Goal: Task Accomplishment & Management: Manage account settings

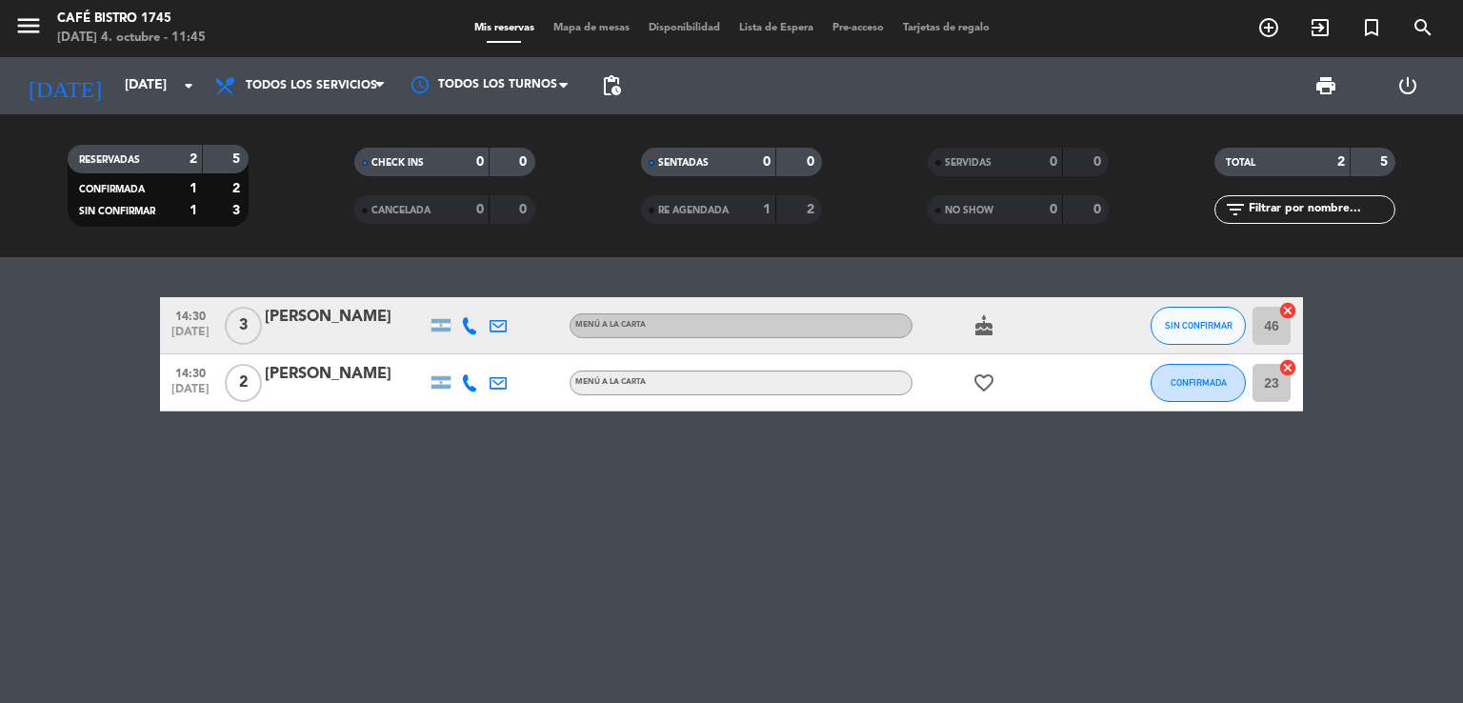
click at [993, 322] on icon "cake" at bounding box center [984, 325] width 23 height 23
click at [991, 390] on icon "favorite_border" at bounding box center [984, 383] width 23 height 23
click at [993, 387] on icon "favorite_border" at bounding box center [984, 383] width 23 height 23
click at [354, 80] on span "Todos los servicios" at bounding box center [311, 85] width 131 height 13
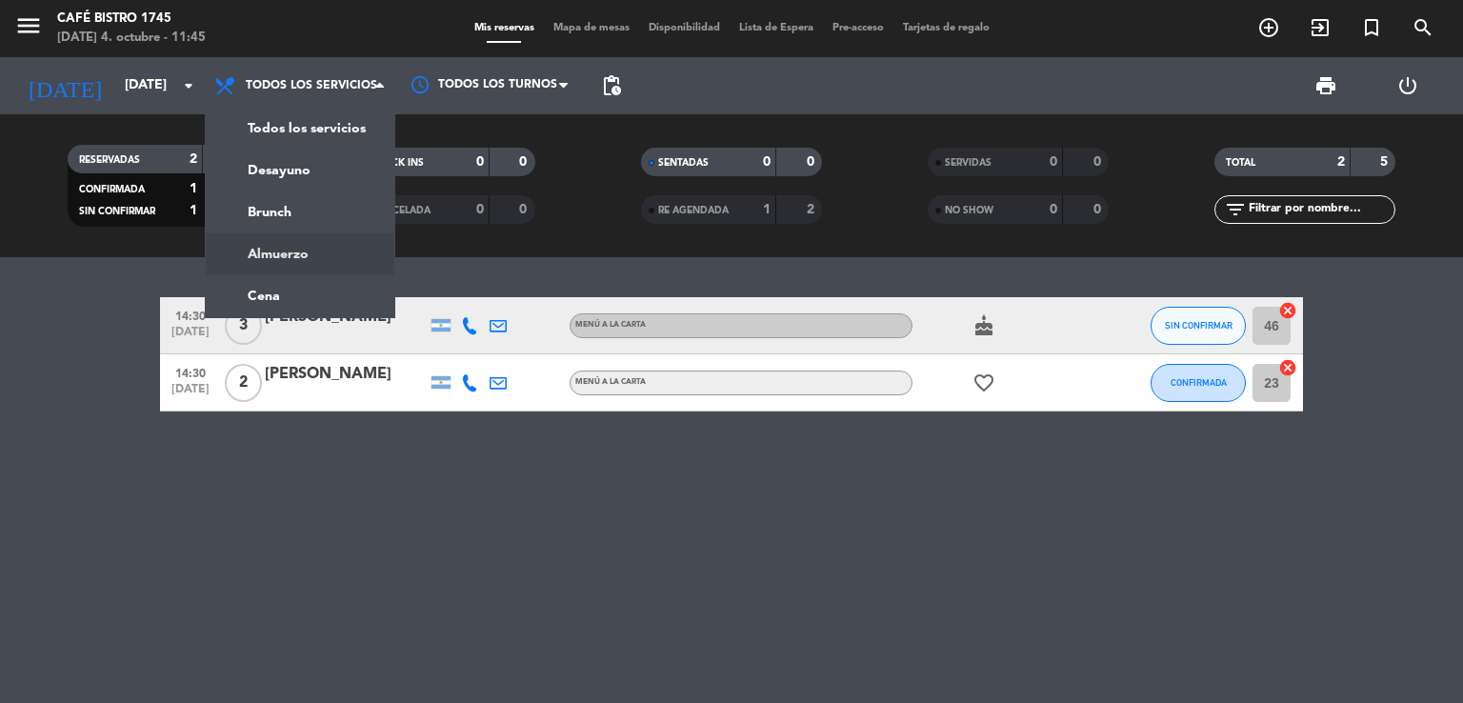
drag, startPoint x: 278, startPoint y: 239, endPoint x: 314, endPoint y: 228, distance: 38.0
click at [299, 231] on div "menu Café Bistro 1745 [DATE] 4. octubre - 11:45 Mis reservas Mapa de mesas Disp…" at bounding box center [731, 128] width 1463 height 257
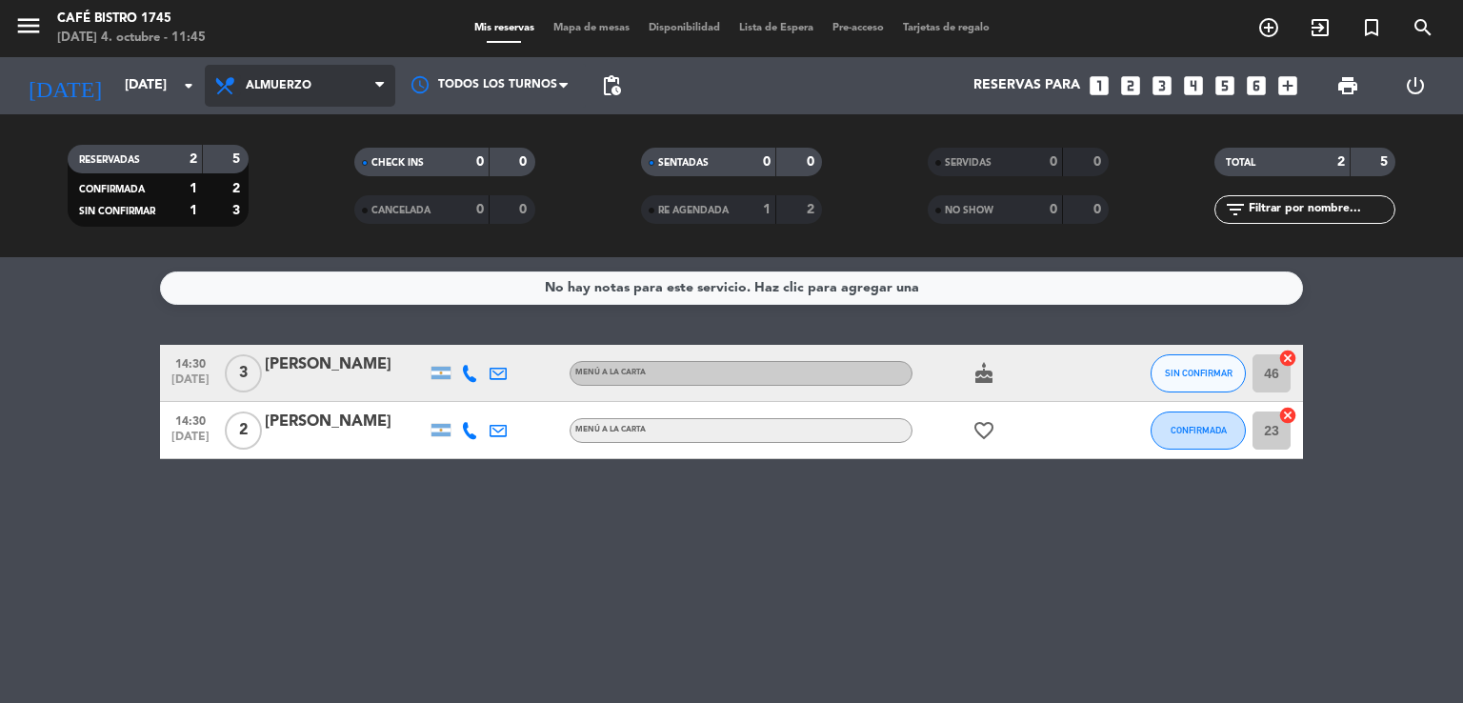
click at [234, 91] on icon at bounding box center [227, 85] width 28 height 23
click at [297, 166] on div "menu Café Bistro 1745 [DATE] 4. octubre - 11:45 Mis reservas Mapa de mesas Disp…" at bounding box center [731, 128] width 1463 height 257
click at [312, 97] on span "Desayuno" at bounding box center [300, 86] width 191 height 42
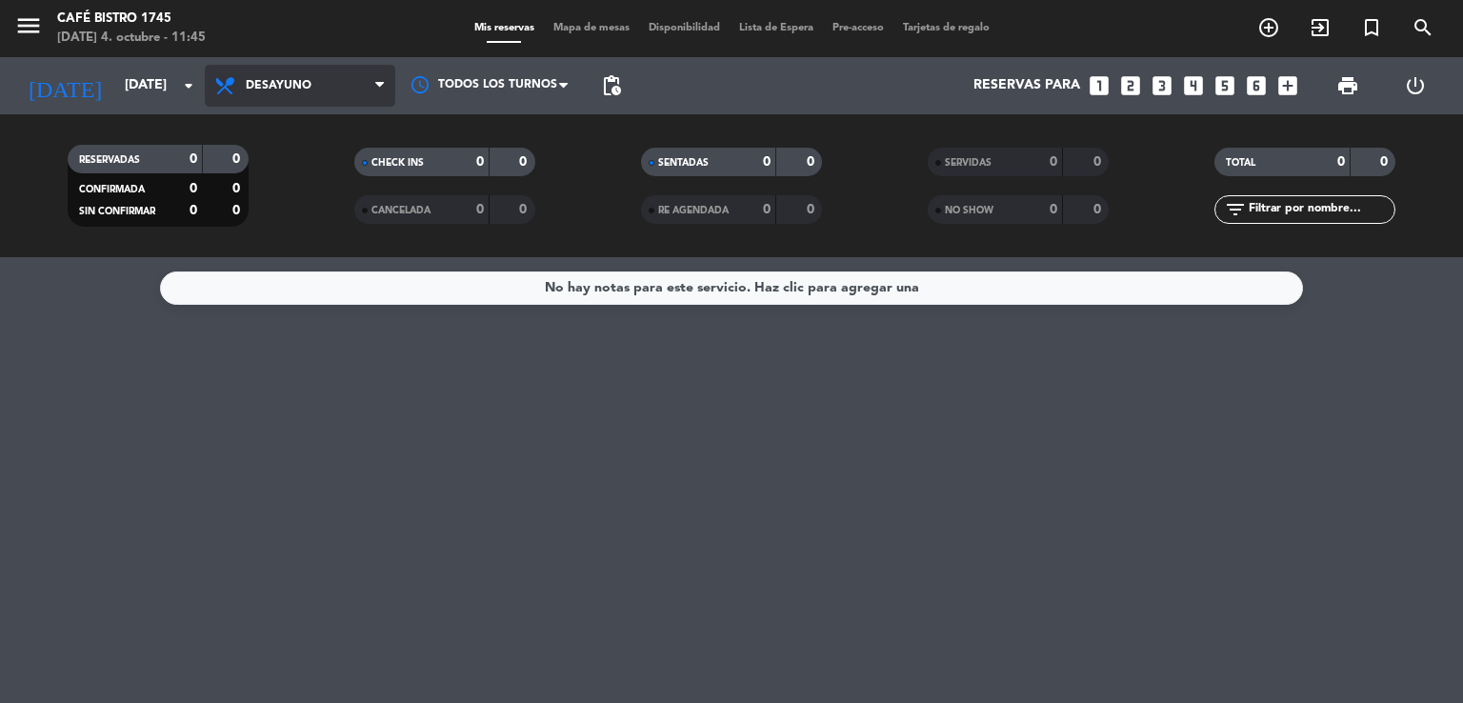
drag, startPoint x: 244, startPoint y: 78, endPoint x: 274, endPoint y: 97, distance: 36.0
click at [252, 85] on span "Desayuno" at bounding box center [300, 86] width 191 height 42
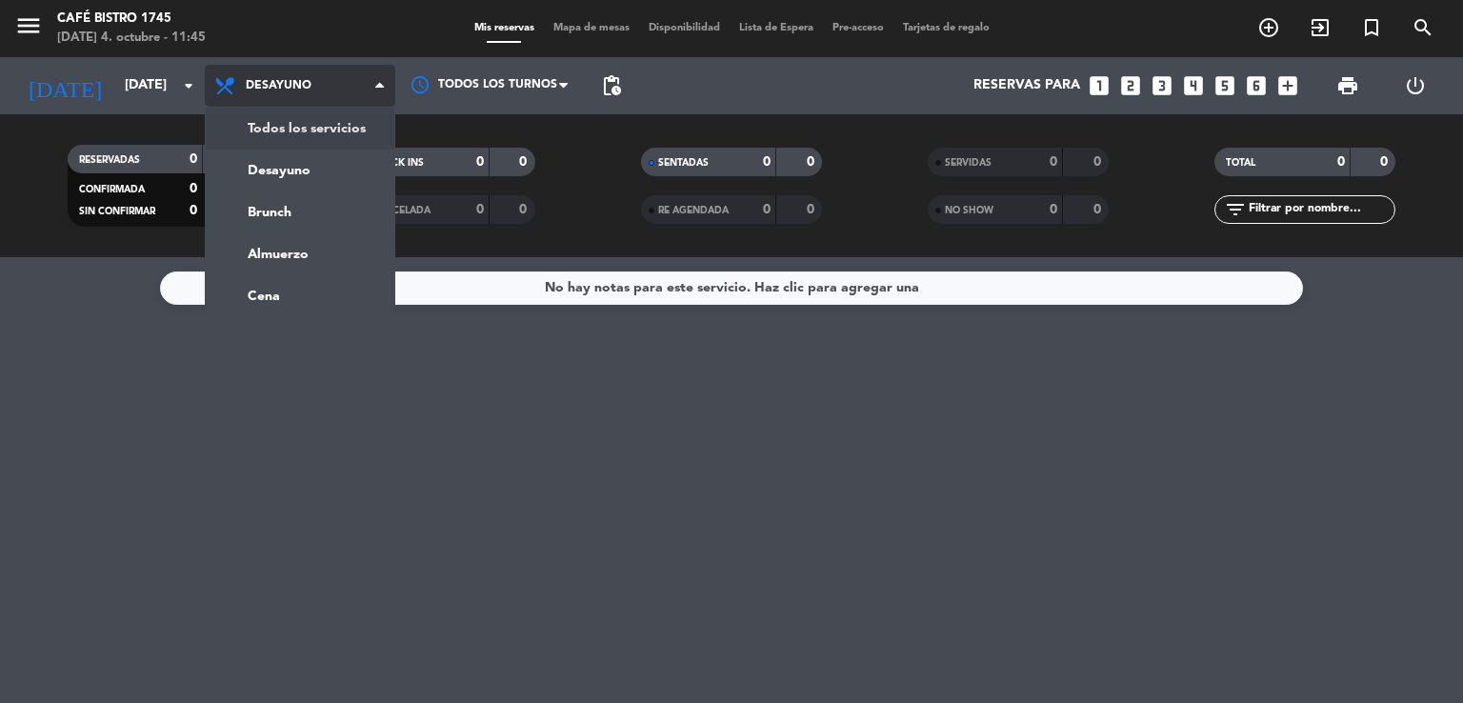
click at [272, 139] on div "menu Café Bistro 1745 [DATE] 4. octubre - 11:45 Mis reservas Mapa de mesas Disp…" at bounding box center [731, 128] width 1463 height 257
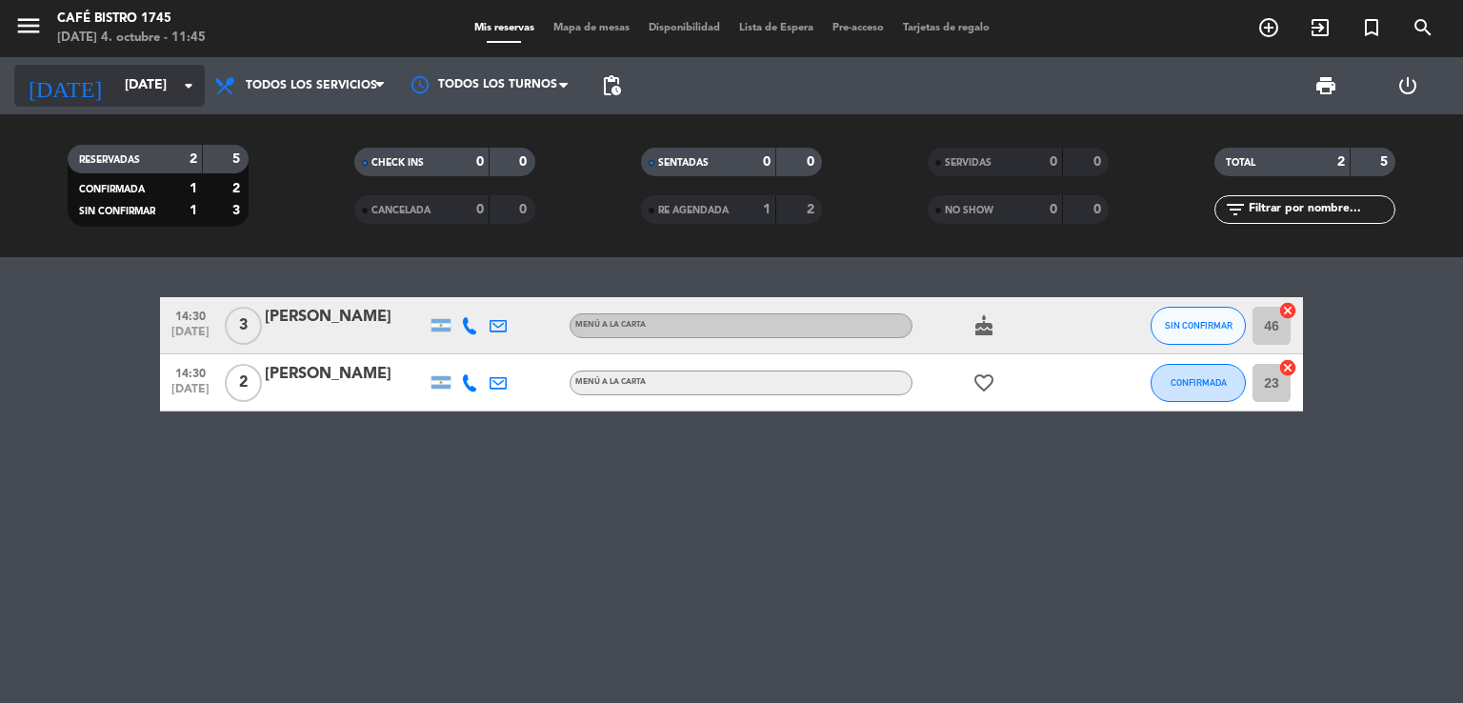
drag, startPoint x: 206, startPoint y: 60, endPoint x: 196, endPoint y: 70, distance: 13.5
click at [197, 68] on div "[DATE] [DATE] arrow_drop_down Todos los servicios Desayuno Brunch Almuerzo Cena…" at bounding box center [731, 85] width 1463 height 57
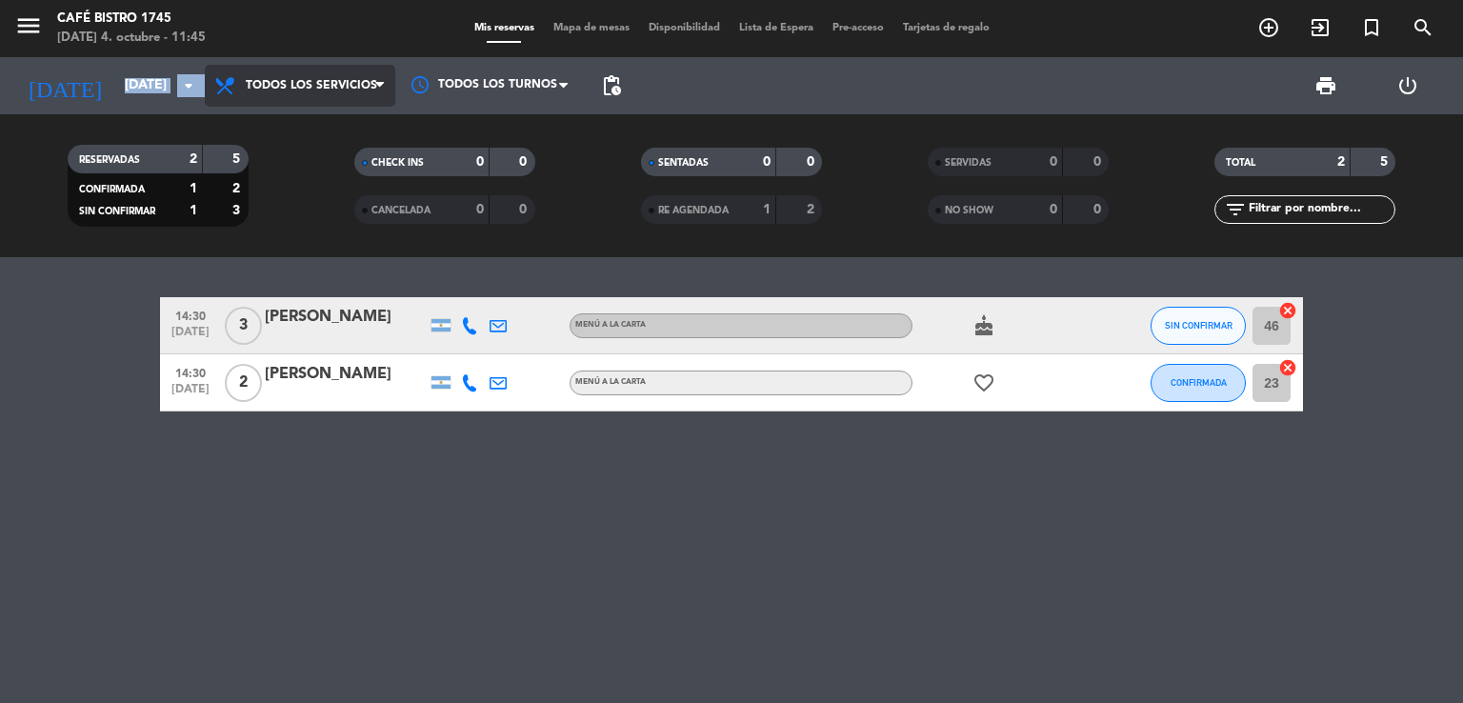
click at [270, 80] on span "Todos los servicios" at bounding box center [311, 85] width 131 height 13
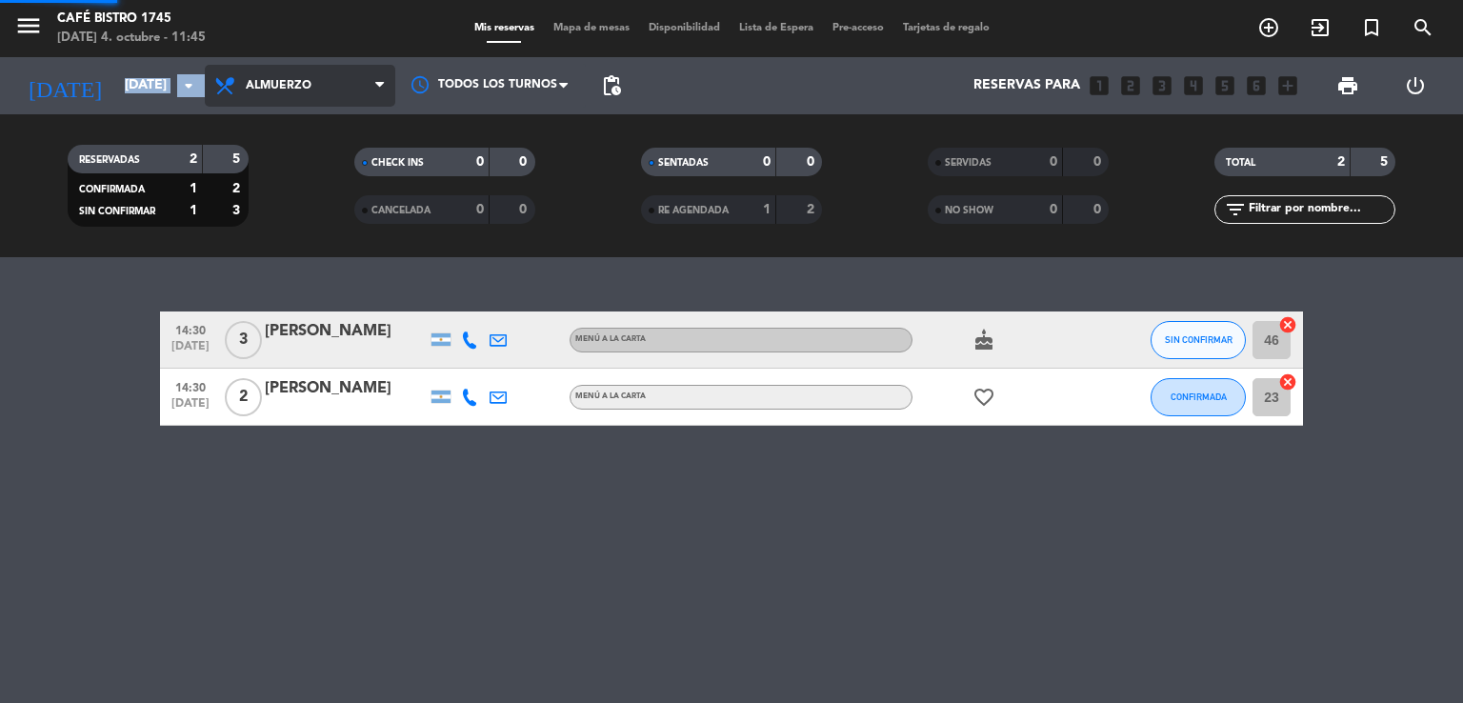
click at [303, 259] on ng-component "menu Café Bistro 1745 [DATE] 4. octubre - 11:45 Mis reservas Mapa de mesas Disp…" at bounding box center [731, 351] width 1463 height 703
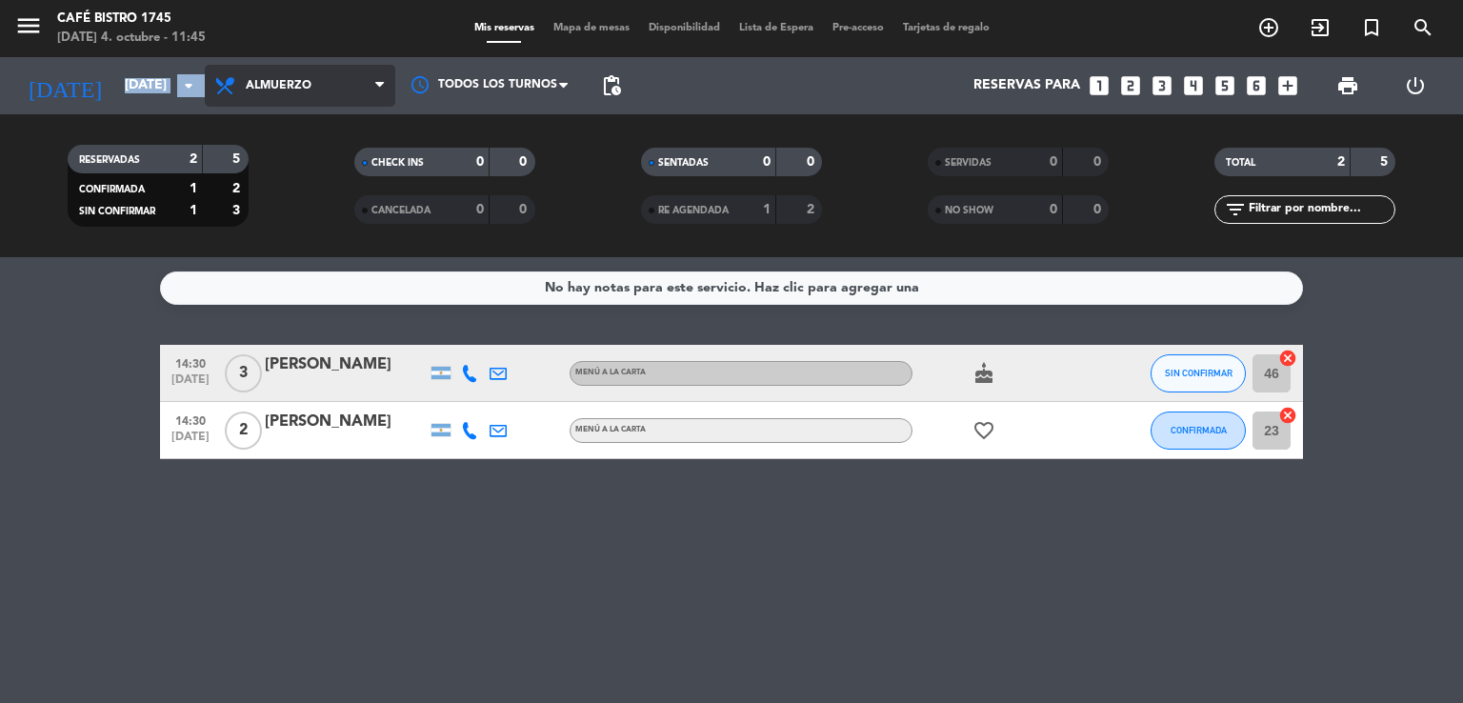
click at [275, 88] on span "Almuerzo" at bounding box center [279, 85] width 66 height 13
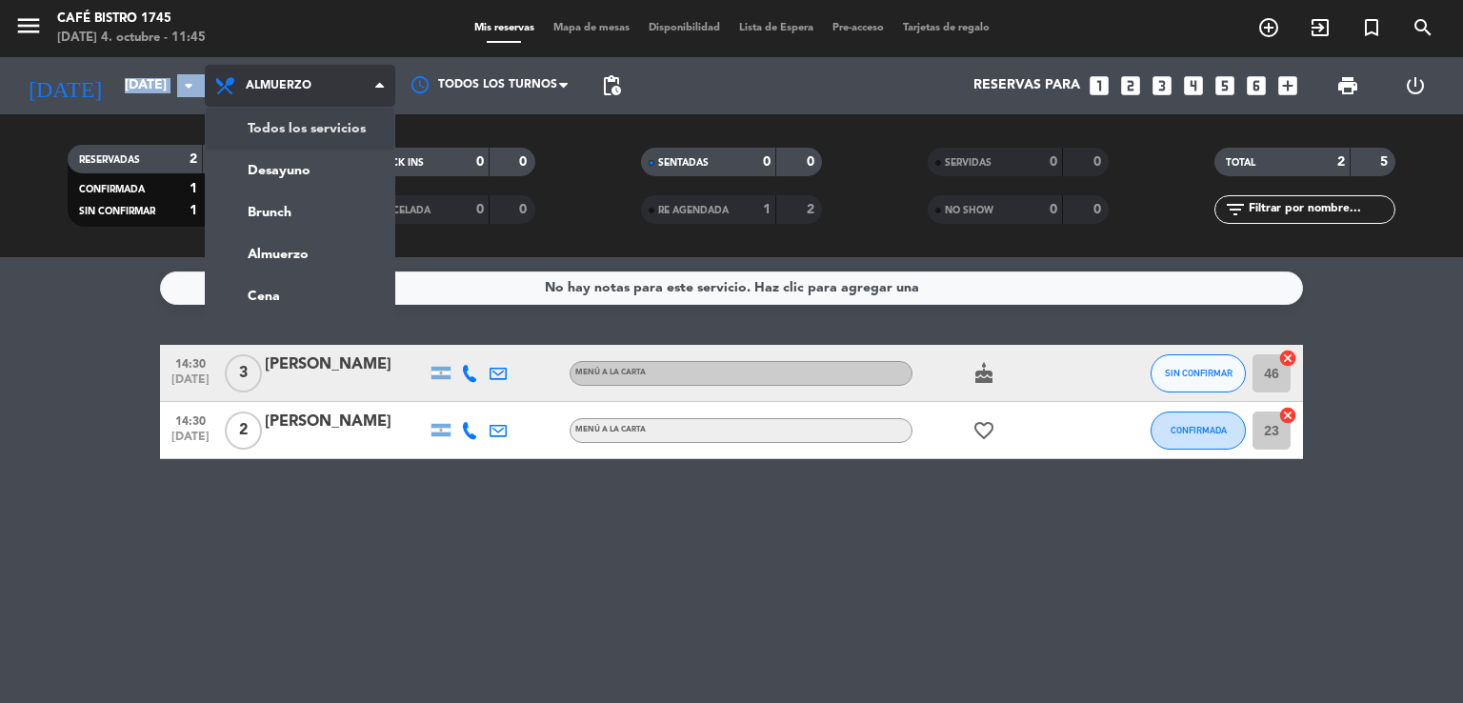
click at [282, 144] on div "menu Café Bistro 1745 [DATE] 4. octubre - 11:45 Mis reservas Mapa de mesas Disp…" at bounding box center [731, 128] width 1463 height 257
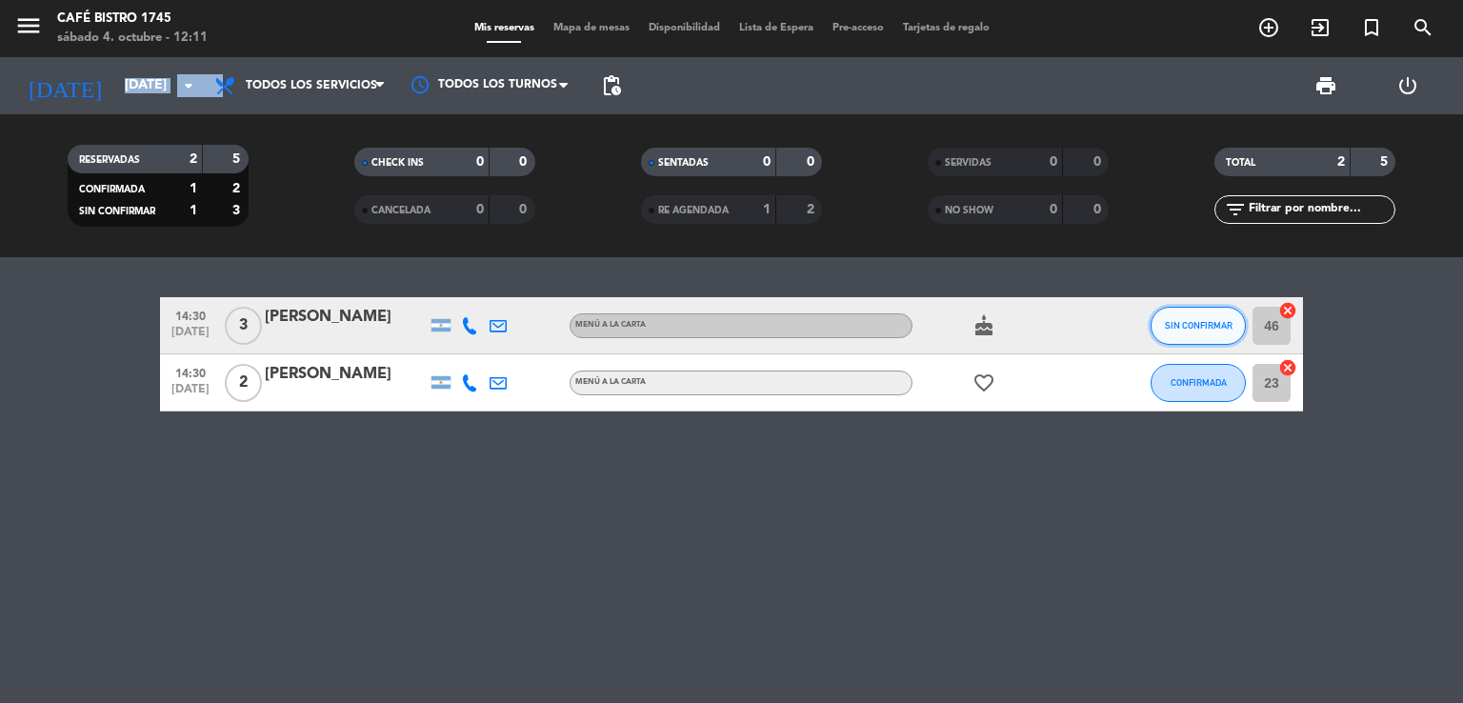
click at [1201, 327] on span "SIN CONFIRMAR" at bounding box center [1199, 325] width 68 height 10
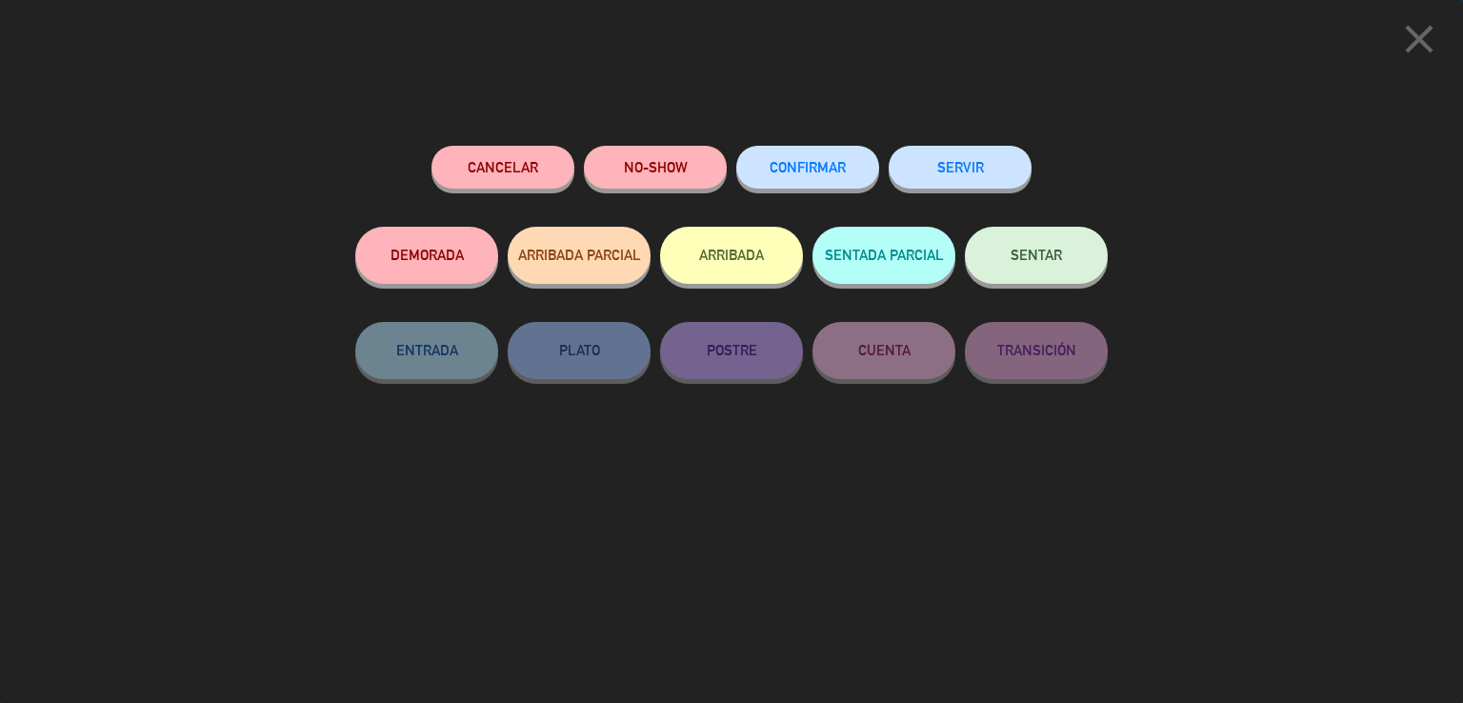
click at [739, 272] on button "ARRIBADA" at bounding box center [731, 255] width 143 height 57
